Goal: Information Seeking & Learning: Learn about a topic

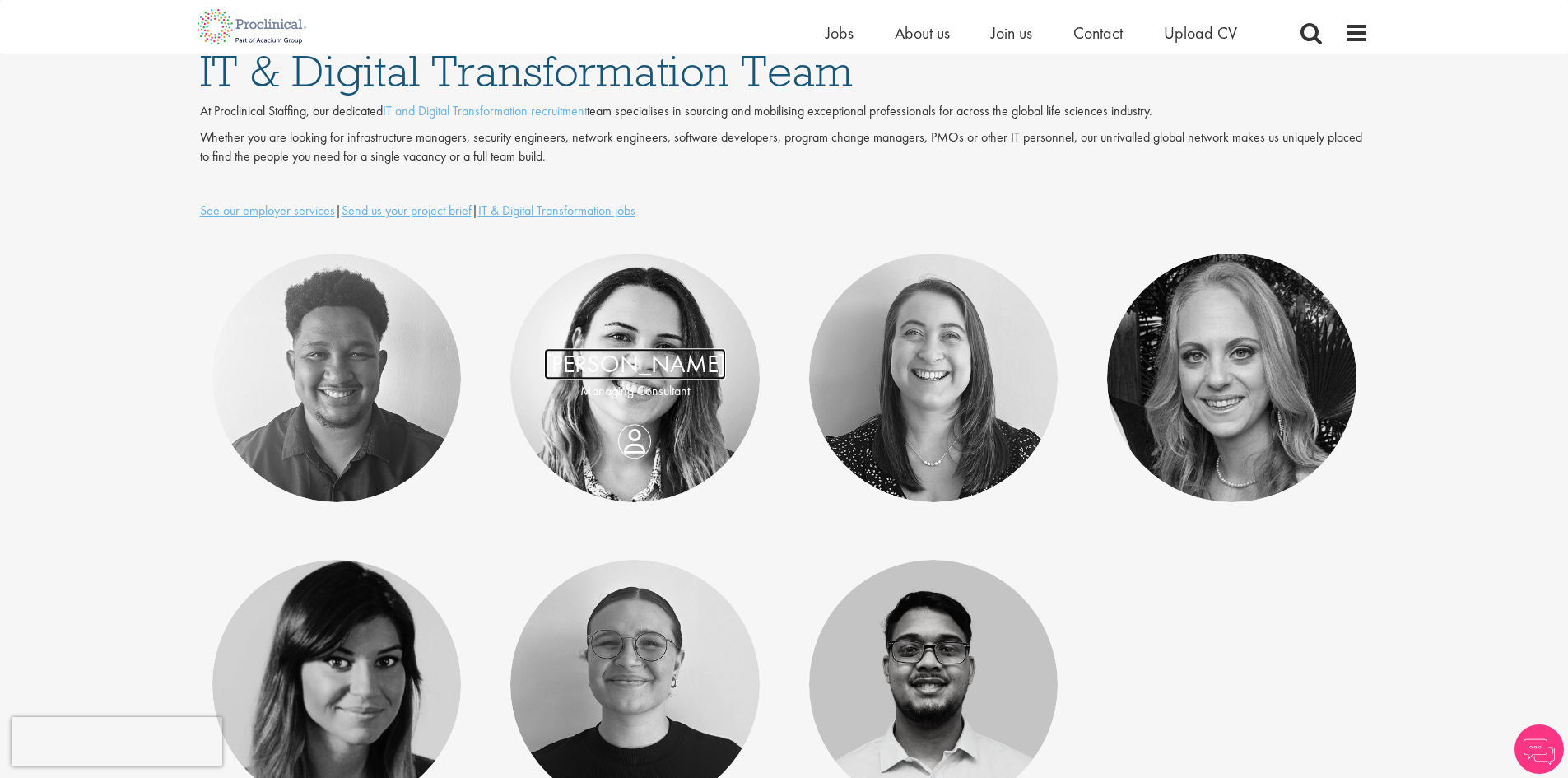
click at [633, 361] on link "[PERSON_NAME]" at bounding box center [634, 364] width 182 height 31
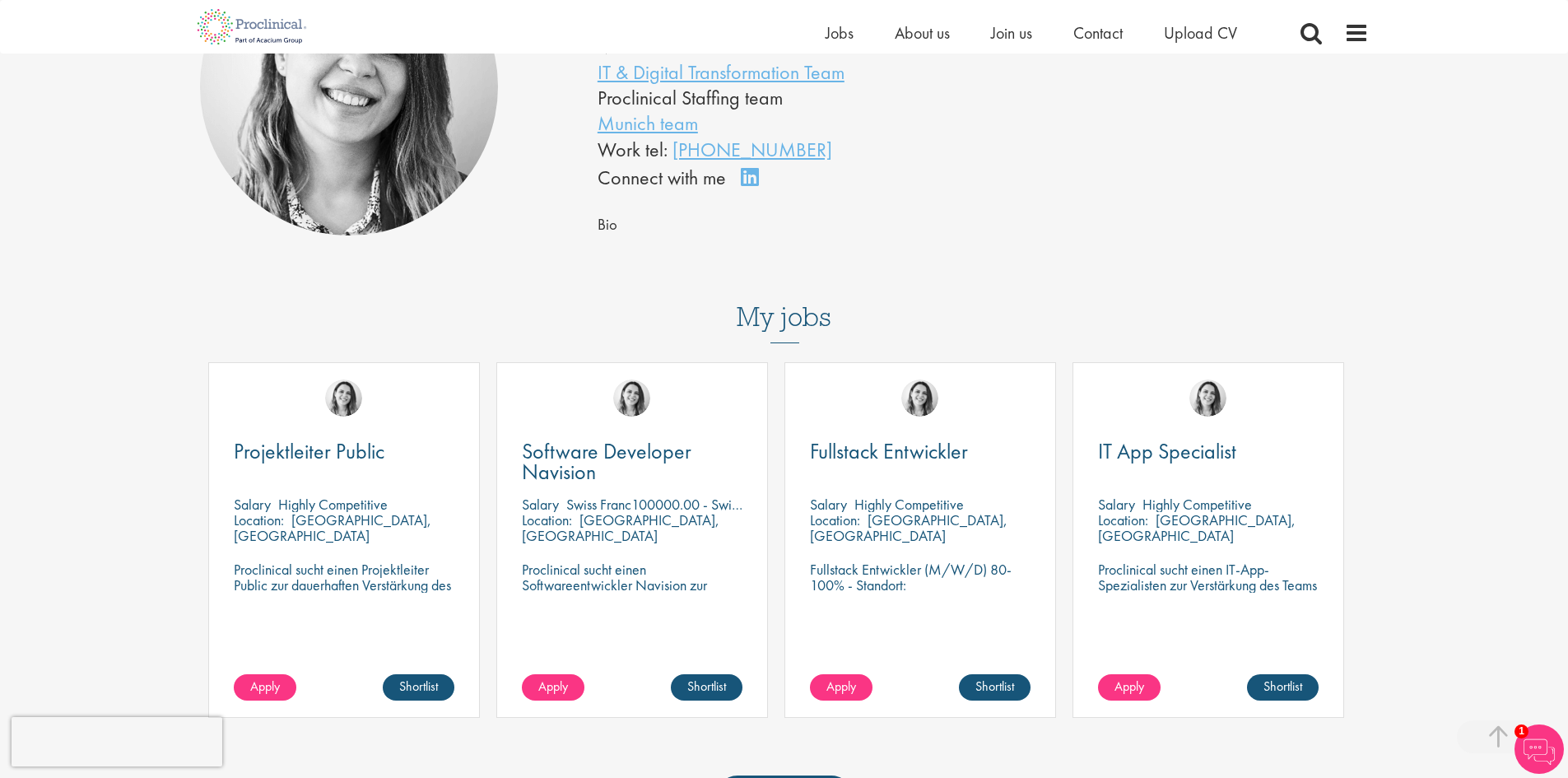
scroll to position [412, 0]
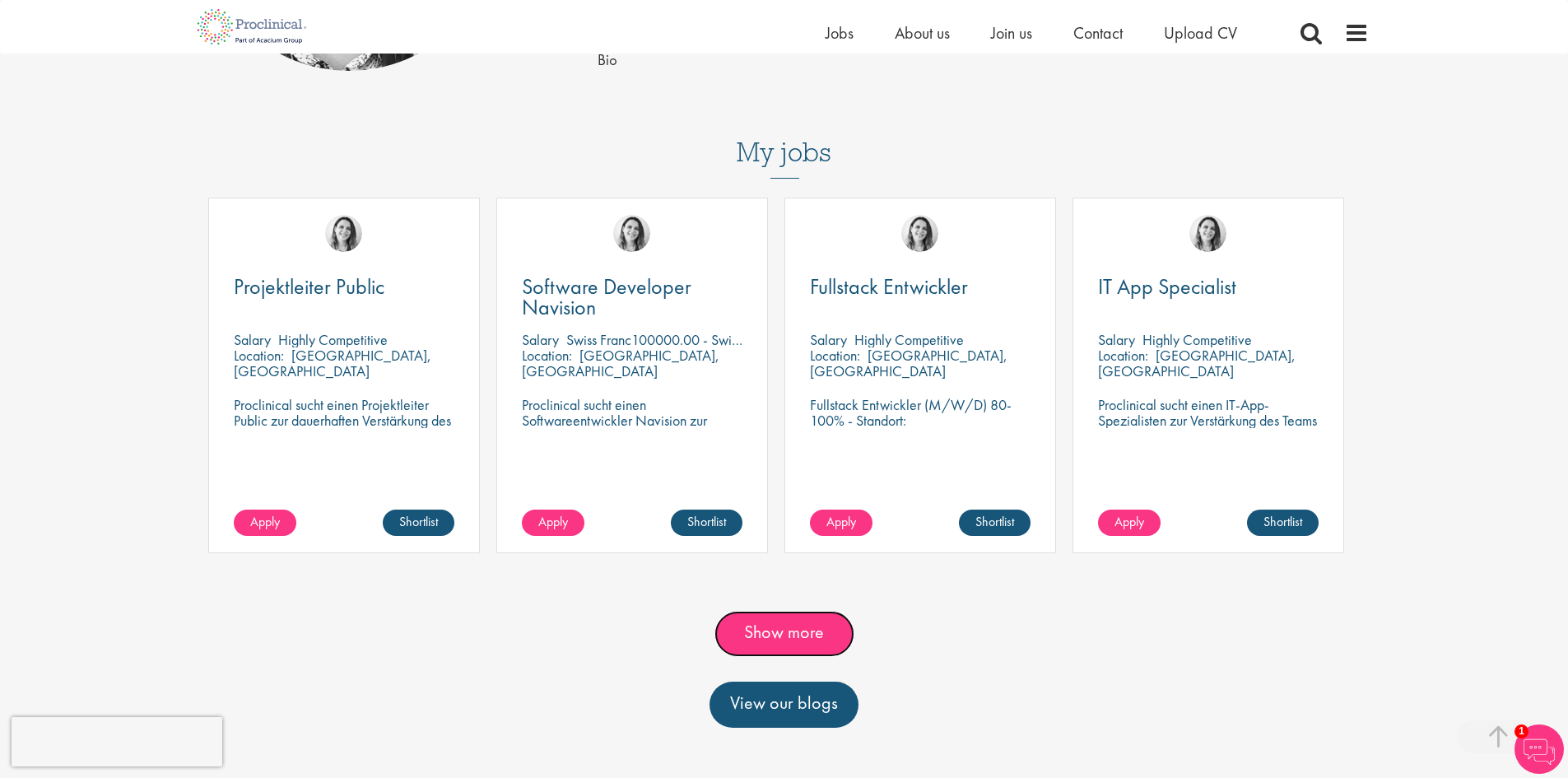
click at [759, 625] on link "Show more" at bounding box center [784, 634] width 140 height 47
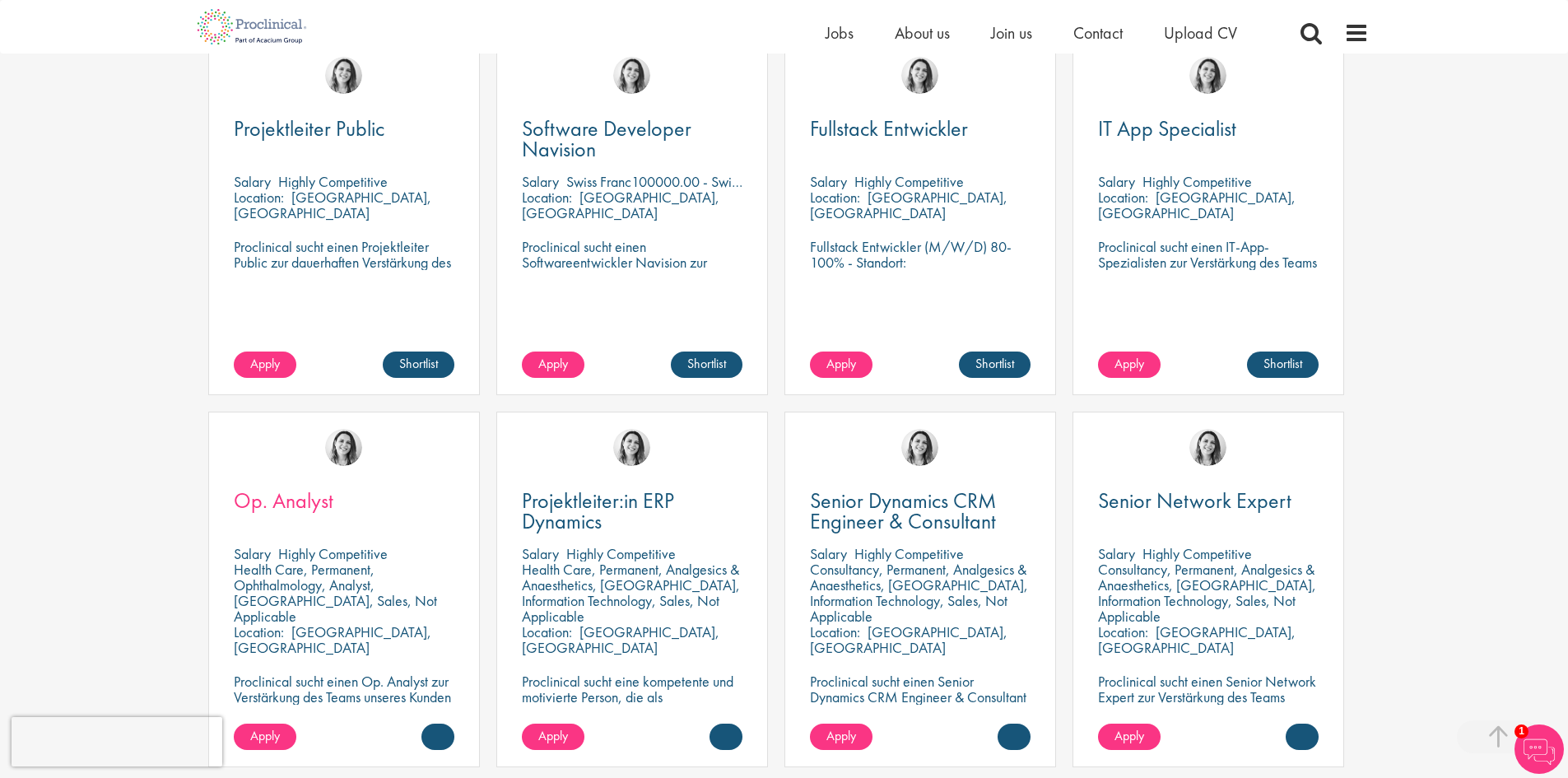
scroll to position [576, 0]
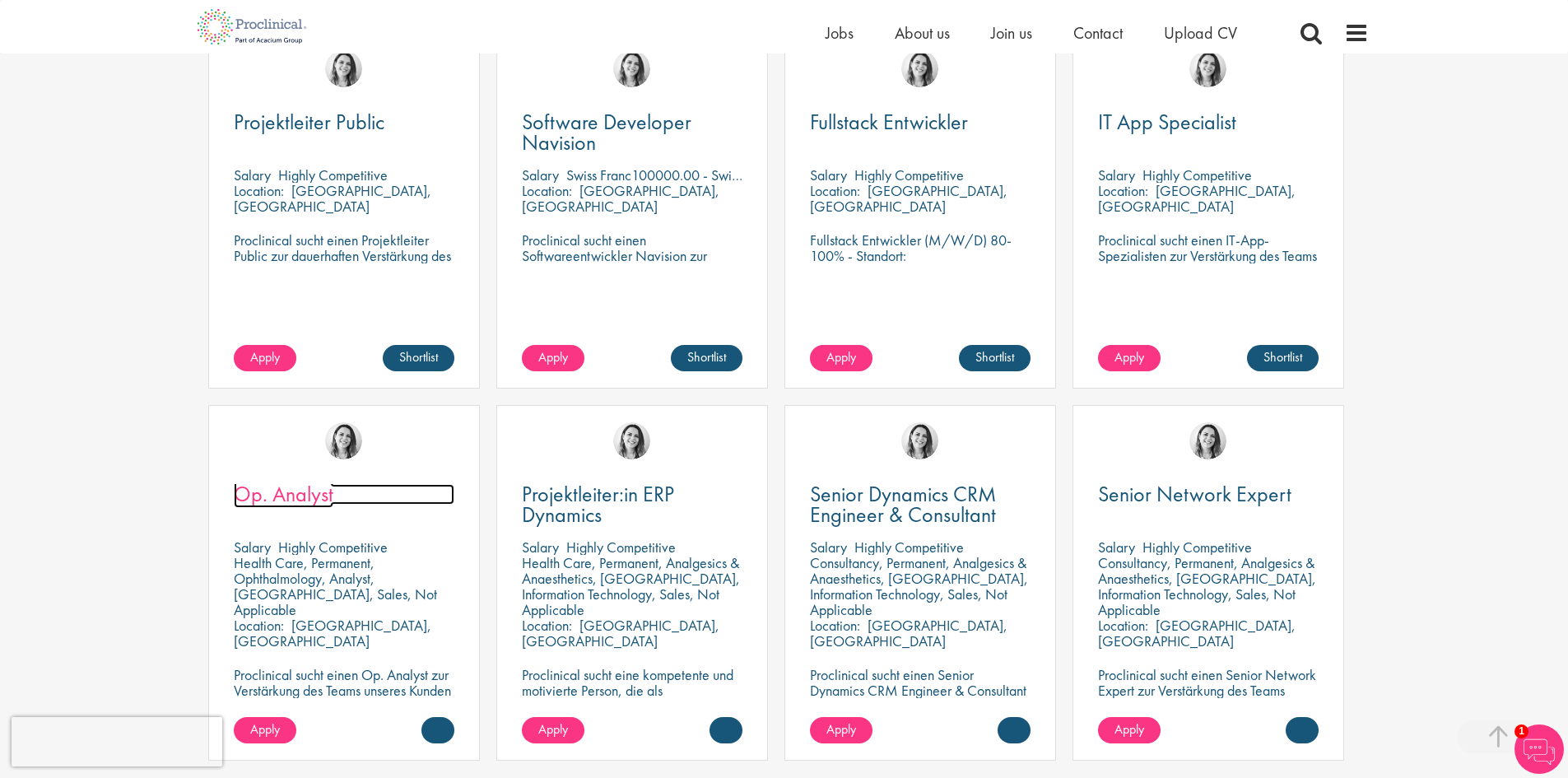
click at [264, 494] on span "Op. Analyst" at bounding box center [283, 494] width 99 height 28
